Goal: Task Accomplishment & Management: Use online tool/utility

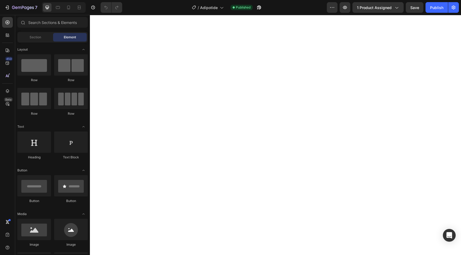
select select "VIAL - 2mg"
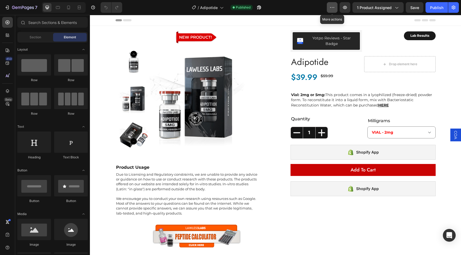
click at [335, 8] on button "button" at bounding box center [331, 7] width 11 height 11
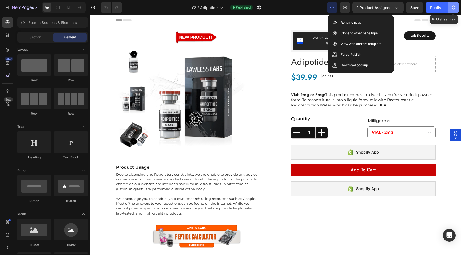
click at [455, 11] on button "button" at bounding box center [453, 7] width 11 height 11
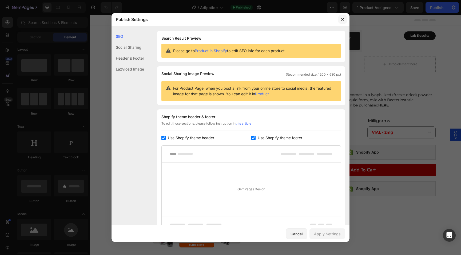
click at [342, 15] on button "button" at bounding box center [342, 19] width 9 height 9
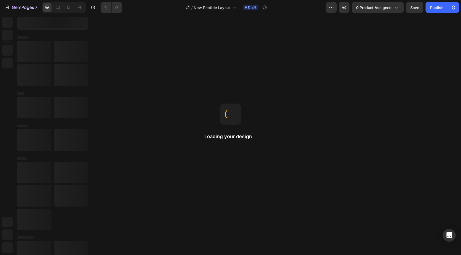
select select "VIAL - 2mg"
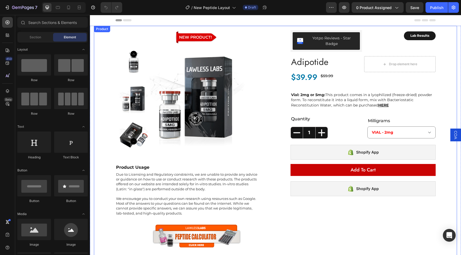
click at [275, 28] on div "Image Product Images Product Usage Heading Due to Licensing and Regulatory cons…" at bounding box center [275, 142] width 320 height 232
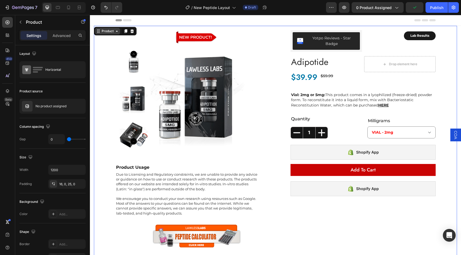
click at [114, 32] on div "Product" at bounding box center [107, 31] width 14 height 5
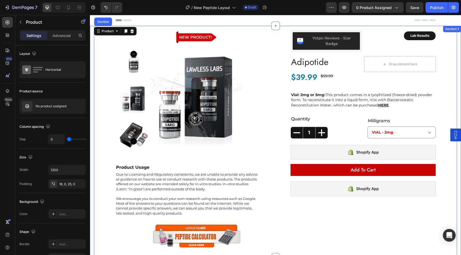
click at [98, 69] on div "Image Product Images Product Usage Heading Due to Licensing and Regulatory cons…" at bounding box center [275, 142] width 363 height 232
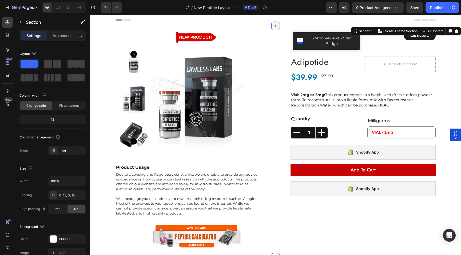
click at [274, 27] on icon at bounding box center [275, 26] width 4 height 4
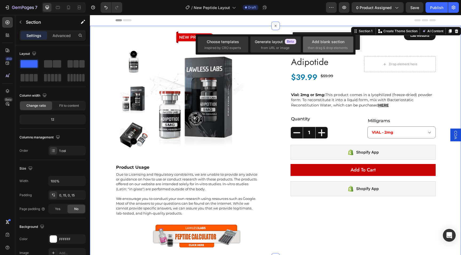
click at [313, 48] on span "then drag & drop elements" at bounding box center [328, 48] width 40 height 5
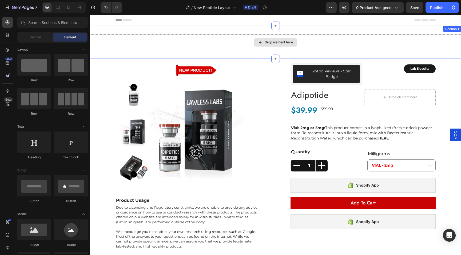
click at [283, 43] on div "Drop element here" at bounding box center [278, 42] width 28 height 4
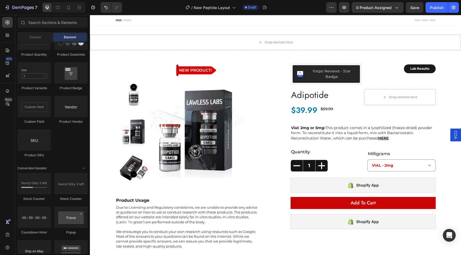
scroll to position [1032, 0]
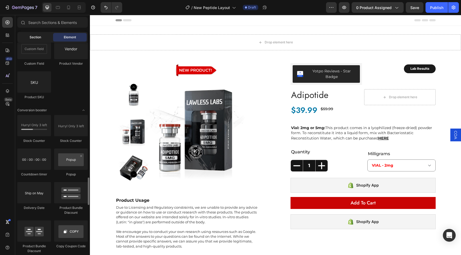
click at [39, 37] on span "Section" at bounding box center [35, 37] width 11 height 5
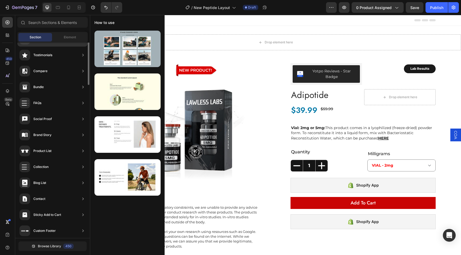
scroll to position [114, 0]
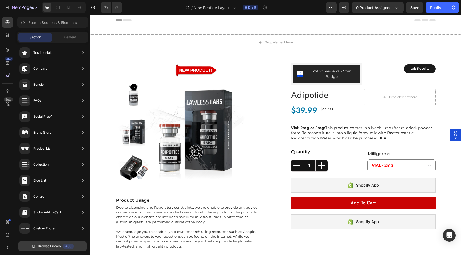
click at [54, 247] on span "Browse Library" at bounding box center [49, 246] width 23 height 5
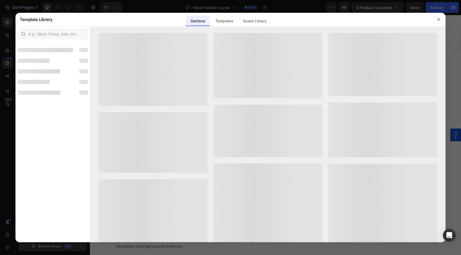
scroll to position [107, 0]
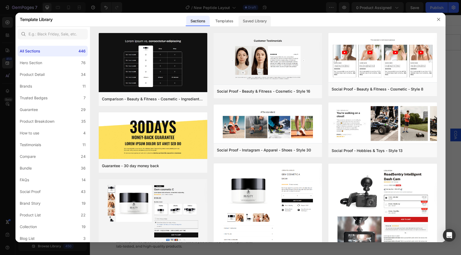
click at [253, 20] on div "Saved Library" at bounding box center [254, 21] width 32 height 11
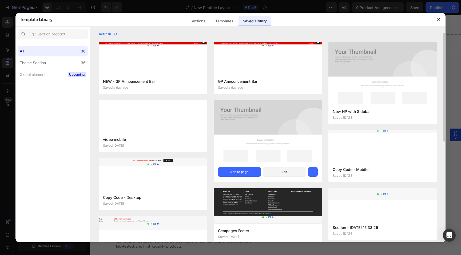
scroll to position [0, 0]
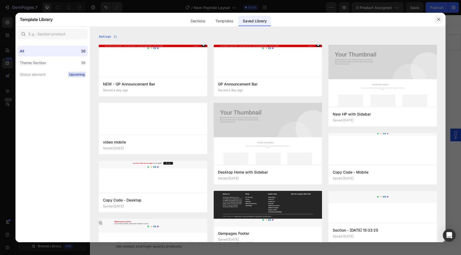
click at [437, 21] on icon "button" at bounding box center [438, 19] width 4 height 4
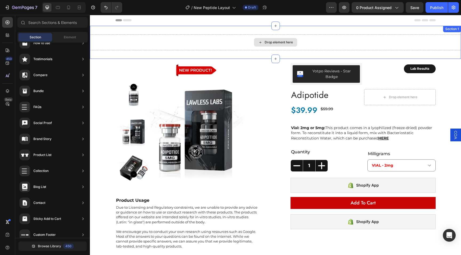
click at [264, 43] on div "Drop element here" at bounding box center [278, 42] width 28 height 4
click at [56, 246] on span "Browse Library" at bounding box center [49, 246] width 23 height 5
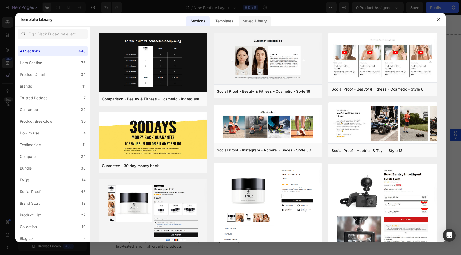
click at [258, 25] on div "Saved Library" at bounding box center [254, 21] width 32 height 11
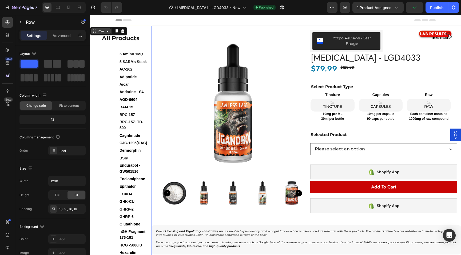
click at [108, 31] on icon at bounding box center [107, 31] width 4 height 4
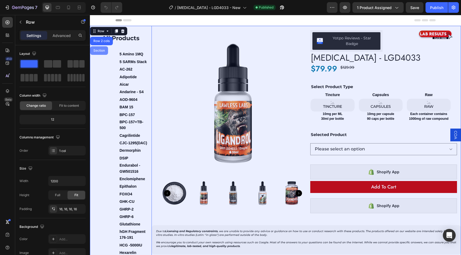
click at [102, 52] on div "Section" at bounding box center [99, 50] width 14 height 3
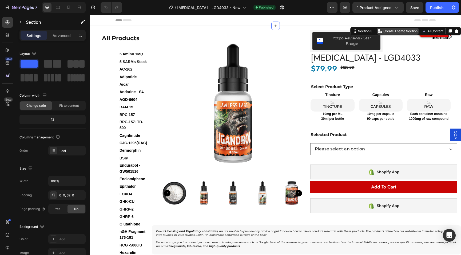
click at [406, 31] on p "Create Theme Section" at bounding box center [400, 31] width 34 height 5
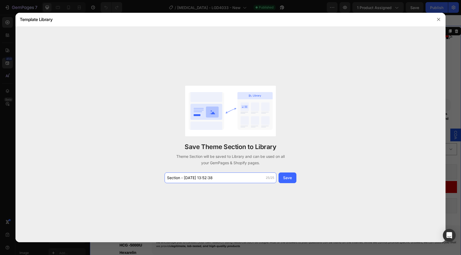
drag, startPoint x: 216, startPoint y: 176, endPoint x: 156, endPoint y: 176, distance: 60.0
click at [156, 176] on div "Save Theme Section to Library Theme Section will be saved to Library and can be…" at bounding box center [230, 135] width 430 height 216
click at [195, 178] on input "Side Menu with Product-" at bounding box center [220, 178] width 112 height 11
click at [212, 177] on input "Side Menu + Product-" at bounding box center [220, 178] width 112 height 11
type input "Side Menu + Product DeskT"
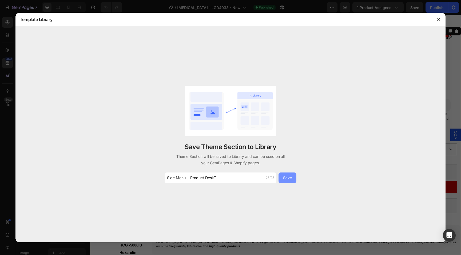
click at [286, 181] on button "Save" at bounding box center [287, 178] width 18 height 11
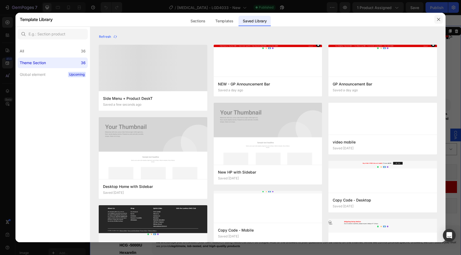
click at [438, 21] on icon "button" at bounding box center [438, 19] width 4 height 4
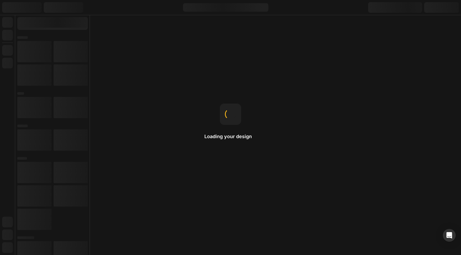
select select "VIAL - 2mg"
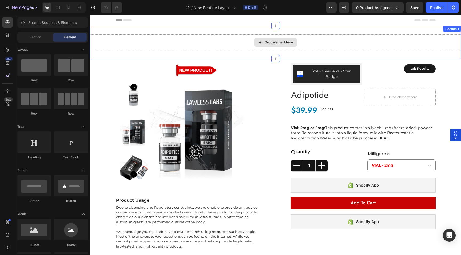
click at [269, 46] on div "Drop element here" at bounding box center [275, 42] width 43 height 9
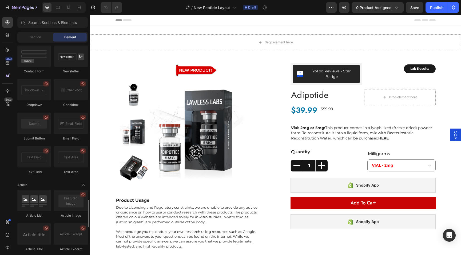
scroll to position [1403, 0]
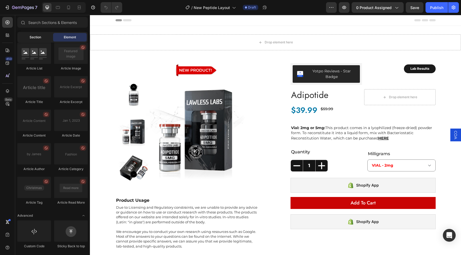
click at [40, 40] on div "Section" at bounding box center [35, 37] width 34 height 9
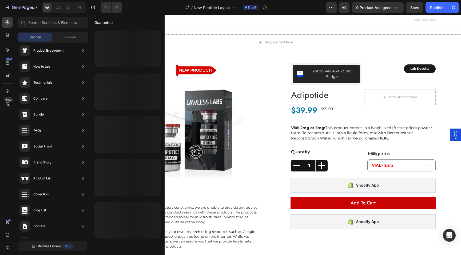
scroll to position [114, 0]
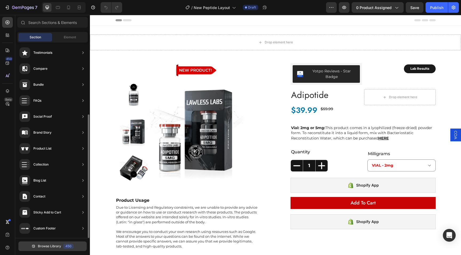
click at [58, 248] on span "Browse Library" at bounding box center [49, 246] width 23 height 5
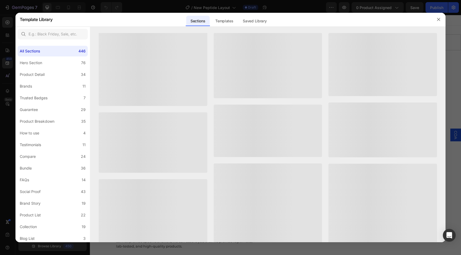
scroll to position [107, 0]
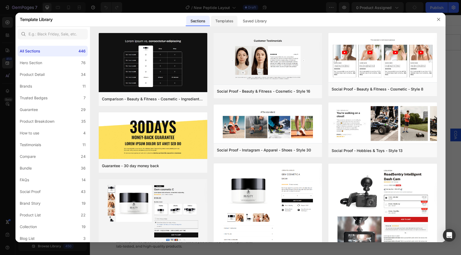
click at [223, 19] on div "Templates" at bounding box center [224, 21] width 26 height 11
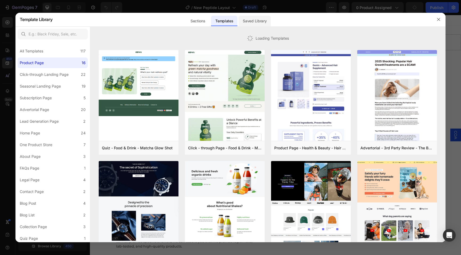
click at [248, 21] on div "Saved Library" at bounding box center [254, 21] width 32 height 11
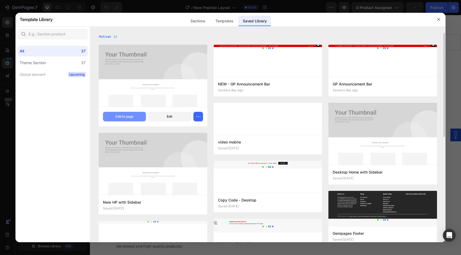
click at [133, 114] on div "Add to page" at bounding box center [124, 116] width 18 height 5
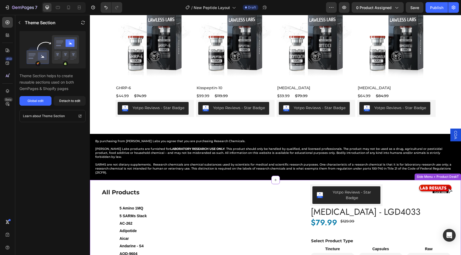
scroll to position [317, 0]
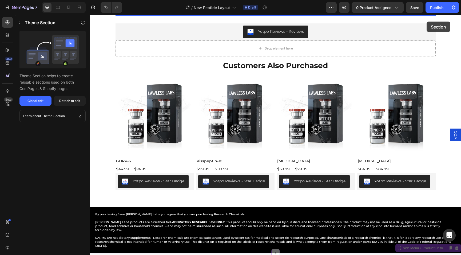
select select "VIAL - 2mg"
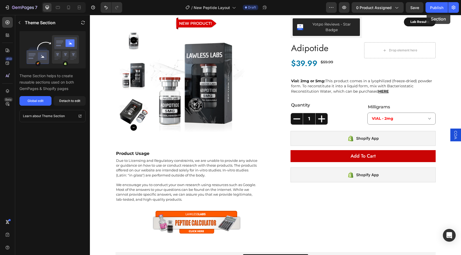
scroll to position [0, 0]
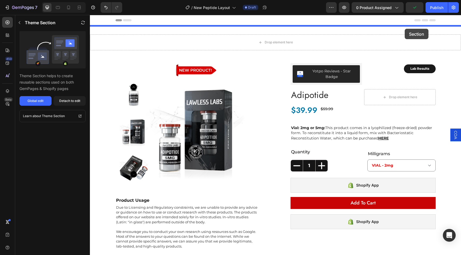
drag, startPoint x: 426, startPoint y: 200, endPoint x: 404, endPoint y: 29, distance: 172.9
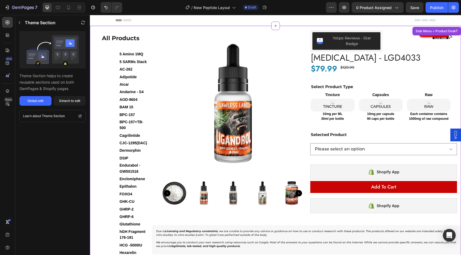
click at [232, 80] on img at bounding box center [233, 103] width 147 height 147
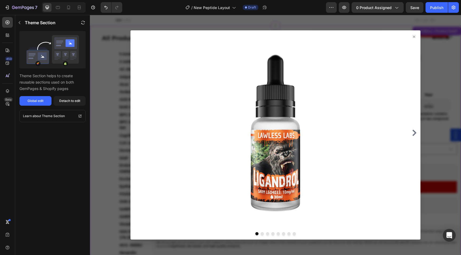
click at [413, 40] on div at bounding box center [274, 133] width 285 height 192
click at [413, 36] on icon at bounding box center [414, 37] width 2 height 2
click at [414, 35] on icon at bounding box center [413, 37] width 4 height 4
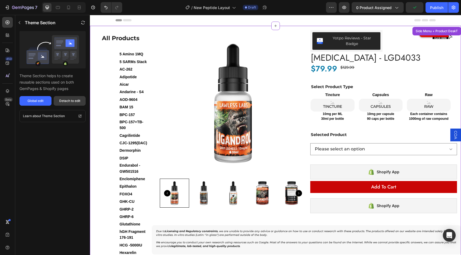
click at [68, 103] on div "Detach to edit" at bounding box center [69, 101] width 21 height 5
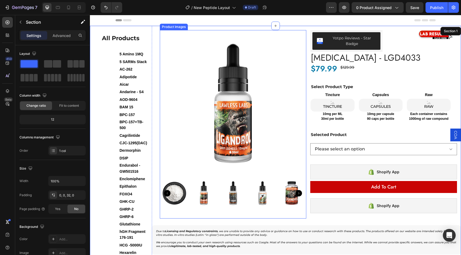
click at [182, 27] on div "Product Images Yotpo Reviews - Star Badge Yotpo Reviews Image Row Row [MEDICAL_…" at bounding box center [306, 126] width 309 height 200
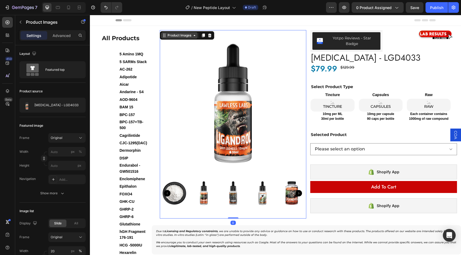
click at [183, 35] on div "Product Images" at bounding box center [179, 35] width 26 height 5
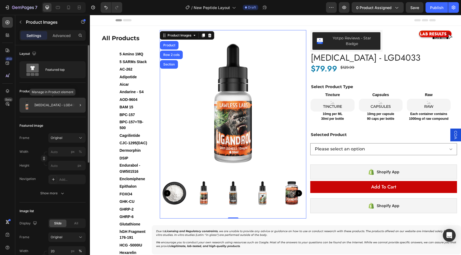
click at [64, 101] on div "[MEDICAL_DATA] - LGD4033" at bounding box center [52, 105] width 66 height 15
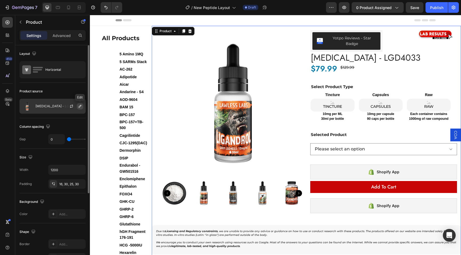
click at [80, 106] on icon "button" at bounding box center [80, 106] width 3 height 3
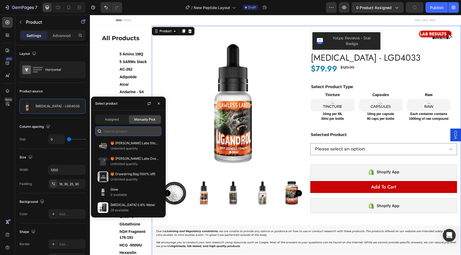
click at [134, 134] on input "text" at bounding box center [128, 132] width 66 height 10
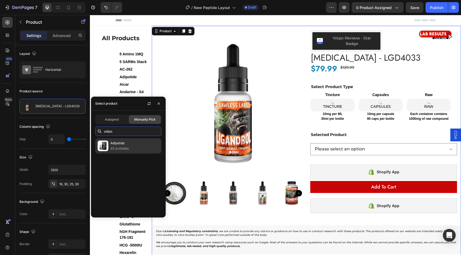
type input "adipo"
click at [134, 141] on p "Adipotide" at bounding box center [134, 143] width 49 height 5
select select "552017924545577783"
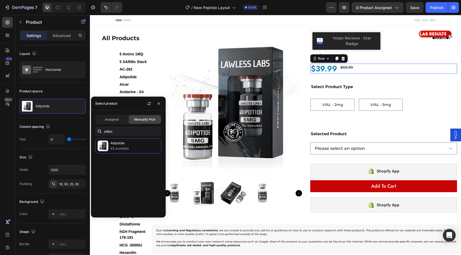
click at [441, 67] on div "$39.99 Product Price Product Price $59.99 Product Price Product Price Row 0" at bounding box center [383, 69] width 147 height 10
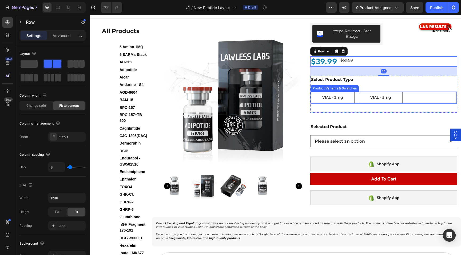
scroll to position [6, 0]
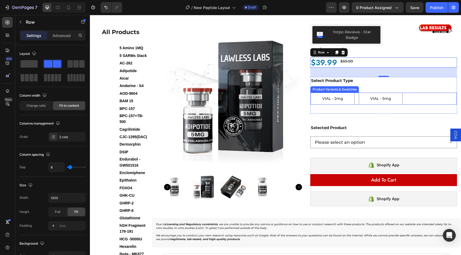
click at [343, 90] on div "Product Variants & Swatches" at bounding box center [334, 89] width 46 height 5
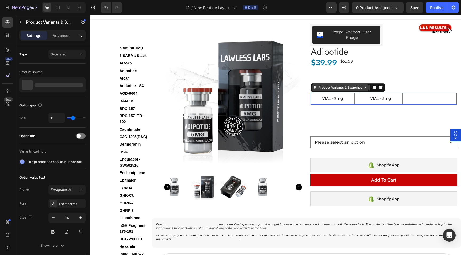
select select "551398121625551805"
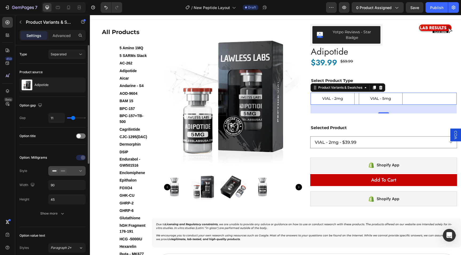
click at [75, 168] on div at bounding box center [67, 170] width 33 height 5
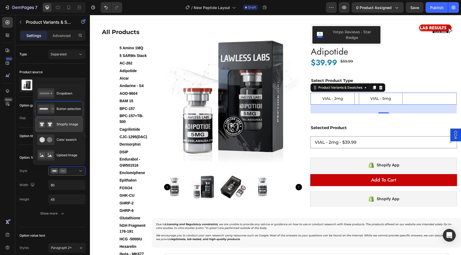
click at [76, 126] on span "Shopify image" at bounding box center [67, 124] width 22 height 5
type input "64"
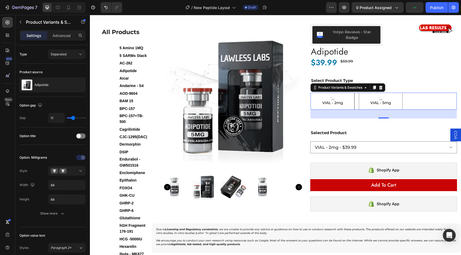
click at [332, 106] on div "VIAL - 2mg" at bounding box center [332, 101] width 23 height 13
click at [310, 93] on input "VIAL - 2mg VIAL - 2mg VIAL - 2mg" at bounding box center [310, 92] width 0 height 0
click at [334, 102] on span "VIAL - 2mg" at bounding box center [332, 102] width 23 height 5
click at [310, 93] on input "VIAL - 2mg VIAL - 2mg VIAL - 2mg" at bounding box center [310, 92] width 0 height 0
radio input "true"
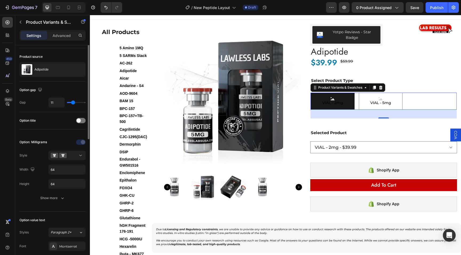
scroll to position [0, 0]
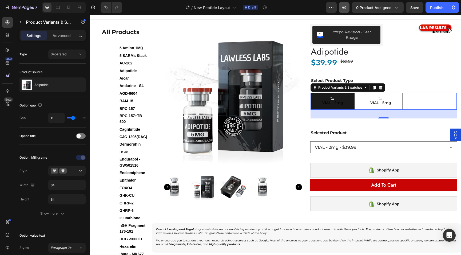
click at [348, 7] on button "button" at bounding box center [343, 7] width 11 height 11
click at [33, 203] on div "Height 64" at bounding box center [52, 200] width 66 height 10
drag, startPoint x: 60, startPoint y: 201, endPoint x: 42, endPoint y: 201, distance: 18.7
click at [42, 201] on div "Height 64" at bounding box center [52, 200] width 66 height 10
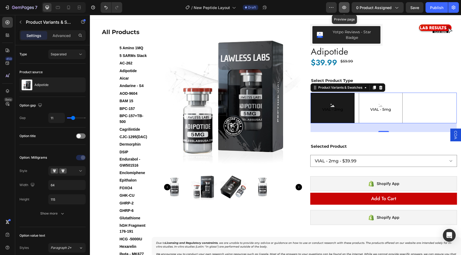
click at [345, 9] on icon "button" at bounding box center [343, 7] width 5 height 5
drag, startPoint x: 59, startPoint y: 198, endPoint x: 48, endPoint y: 198, distance: 10.9
click at [48, 198] on div "Height 115" at bounding box center [52, 200] width 66 height 10
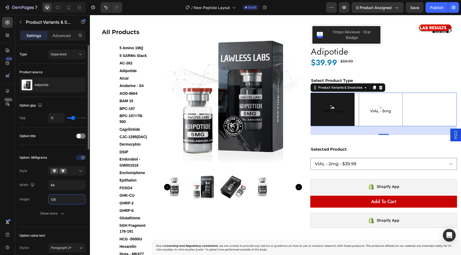
type input "125"
click at [64, 214] on icon "button" at bounding box center [62, 213] width 5 height 5
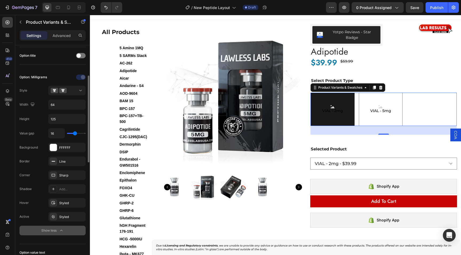
scroll to position [88, 0]
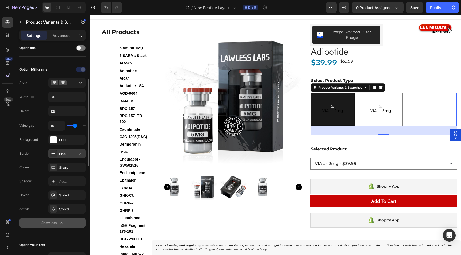
click at [68, 154] on div "Line" at bounding box center [66, 154] width 15 height 5
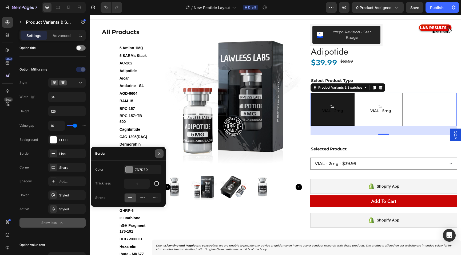
click at [161, 155] on icon "button" at bounding box center [159, 154] width 4 height 4
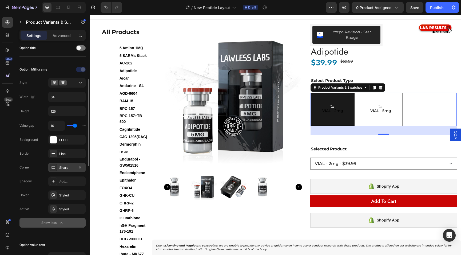
click at [64, 167] on div "Sharp" at bounding box center [66, 167] width 15 height 5
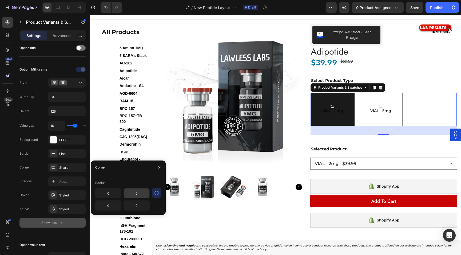
click at [138, 192] on input "0" at bounding box center [137, 194] width 26 height 10
type input "6"
click at [154, 193] on icon "button" at bounding box center [156, 193] width 5 height 5
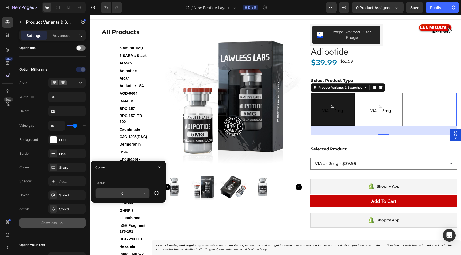
click at [124, 192] on input "0" at bounding box center [122, 194] width 54 height 10
type input "30"
click at [68, 196] on div "Styled" at bounding box center [66, 195] width 15 height 5
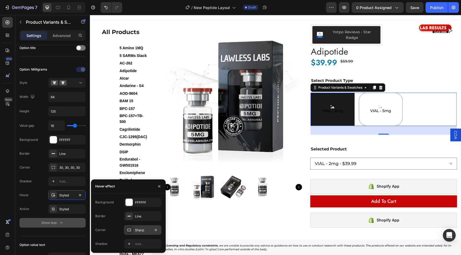
click at [143, 230] on div "Sharp" at bounding box center [142, 230] width 15 height 5
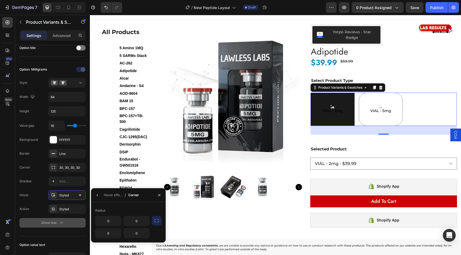
click at [159, 221] on button "button" at bounding box center [157, 221] width 10 height 10
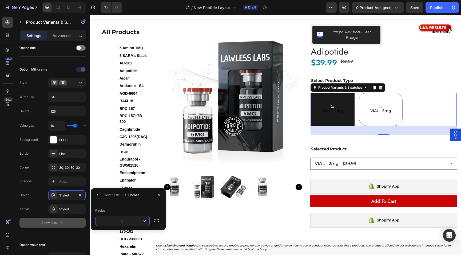
click at [137, 221] on input "0" at bounding box center [122, 221] width 54 height 10
click at [157, 208] on div "Radius" at bounding box center [128, 211] width 66 height 9
click at [133, 223] on input "30" at bounding box center [122, 221] width 54 height 10
type input "30"
click at [160, 196] on icon "button" at bounding box center [159, 195] width 4 height 4
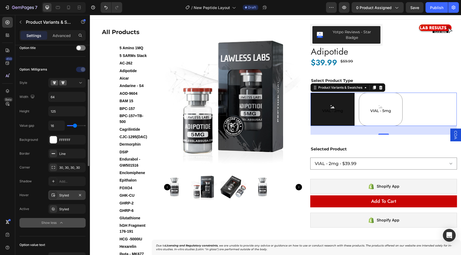
click at [68, 196] on div "Styled" at bounding box center [66, 195] width 15 height 5
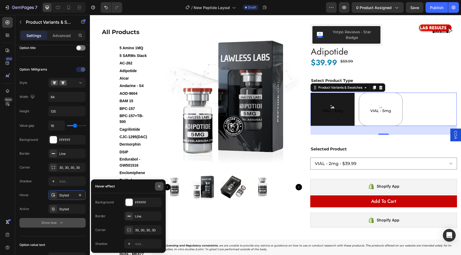
click at [160, 187] on icon "button" at bounding box center [159, 186] width 4 height 4
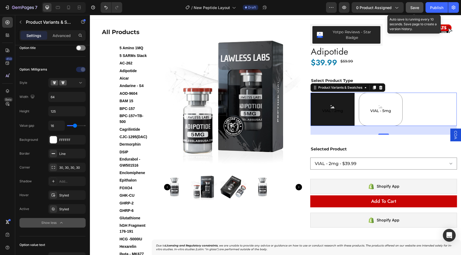
click at [413, 6] on span "Save" at bounding box center [414, 7] width 9 height 5
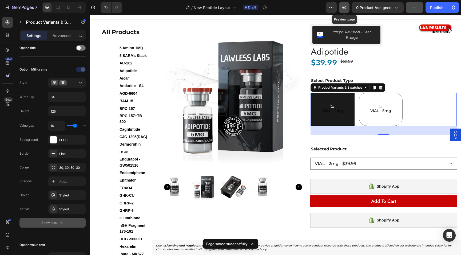
click at [342, 8] on icon "button" at bounding box center [343, 7] width 5 height 5
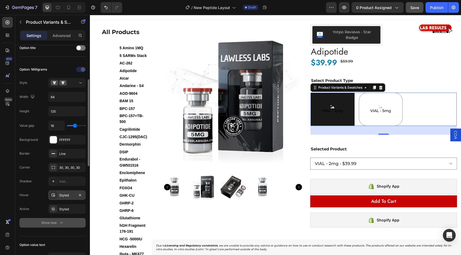
click at [64, 194] on div "Styled" at bounding box center [66, 195] width 15 height 5
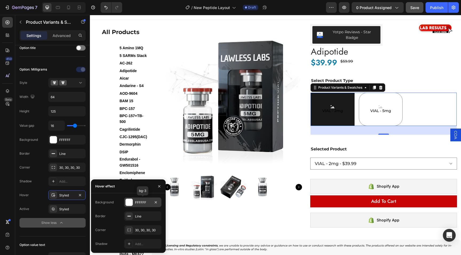
click at [129, 202] on div at bounding box center [129, 202] width 7 height 7
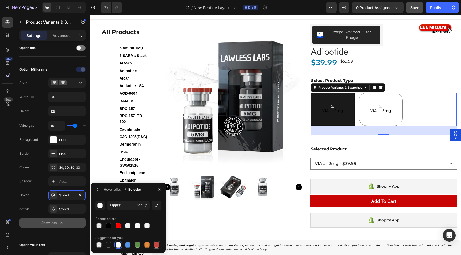
click at [156, 245] on div at bounding box center [156, 245] width 5 height 5
click at [140, 206] on input "100" at bounding box center [142, 206] width 15 height 10
click at [127, 227] on div at bounding box center [127, 225] width 5 height 5
click at [109, 225] on div at bounding box center [108, 225] width 5 height 5
type input "000000"
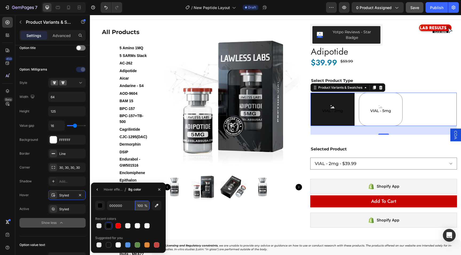
click at [141, 207] on input "100" at bounding box center [142, 206] width 15 height 10
type input "15"
click at [146, 245] on div at bounding box center [146, 245] width 5 height 5
type input "E4893A"
click at [142, 205] on input "100" at bounding box center [142, 206] width 15 height 10
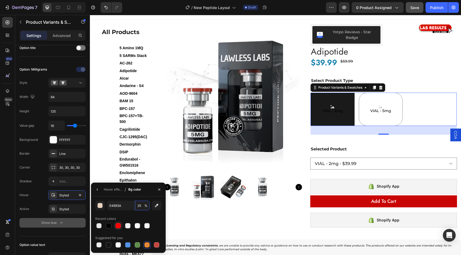
type input "25"
click at [117, 224] on div at bounding box center [117, 225] width 5 height 5
type input "FF0000"
click at [140, 208] on input "100" at bounding box center [142, 206] width 15 height 10
type input "14"
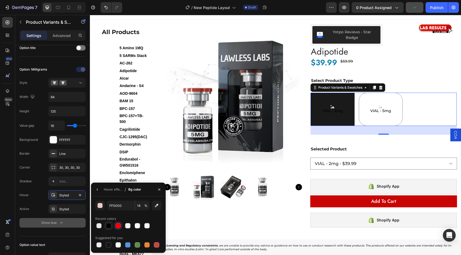
click at [107, 227] on div at bounding box center [108, 225] width 5 height 5
type input "000000"
click at [142, 207] on input "100" at bounding box center [142, 206] width 15 height 10
type input "25"
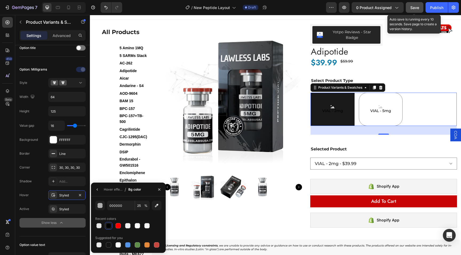
click at [409, 11] on button "Save" at bounding box center [414, 7] width 18 height 11
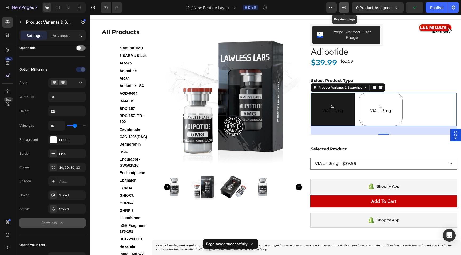
click at [343, 11] on button "button" at bounding box center [343, 7] width 11 height 11
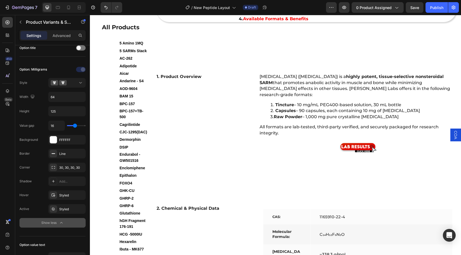
scroll to position [296, 0]
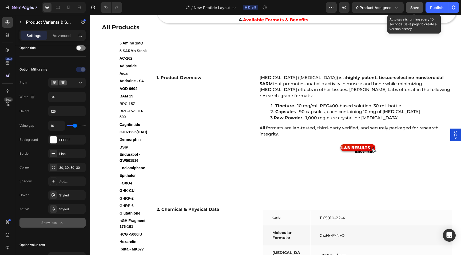
click at [419, 9] on button "Save" at bounding box center [414, 7] width 18 height 11
click at [414, 11] on button "Save" at bounding box center [414, 7] width 18 height 11
